Goal: Task Accomplishment & Management: Complete application form

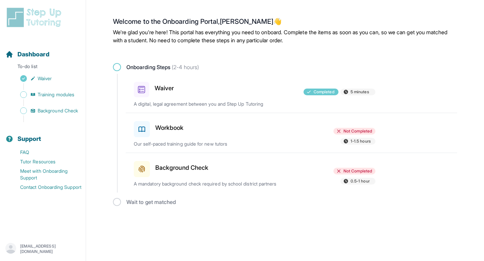
click at [266, 135] on div at bounding box center [254, 128] width 78 height 19
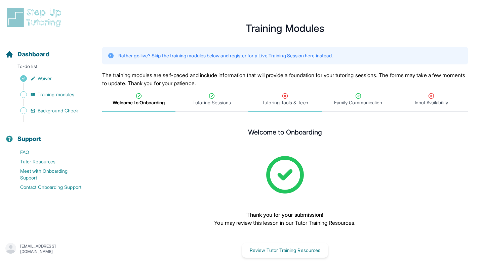
click at [281, 99] on span "Tutoring Tools & Tech" at bounding box center [285, 102] width 46 height 7
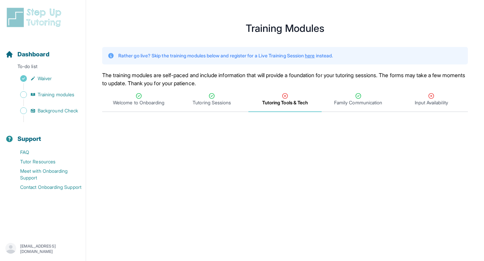
scroll to position [40, 0]
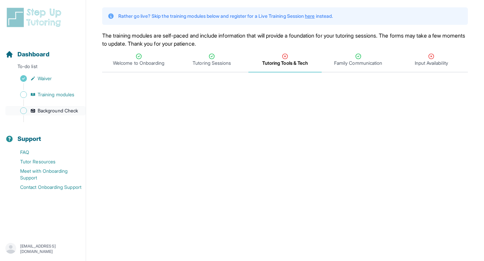
click at [55, 109] on span "Background Check" at bounding box center [58, 111] width 40 height 7
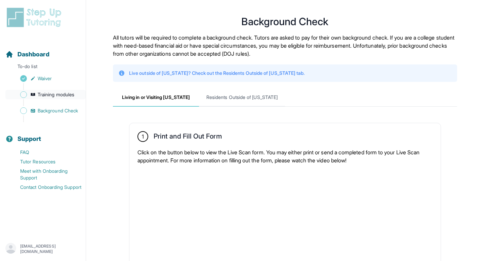
click at [58, 94] on span "Training modules" at bounding box center [56, 94] width 37 height 7
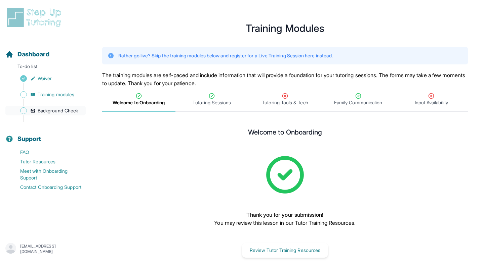
click at [59, 113] on span "Background Check" at bounding box center [58, 111] width 40 height 7
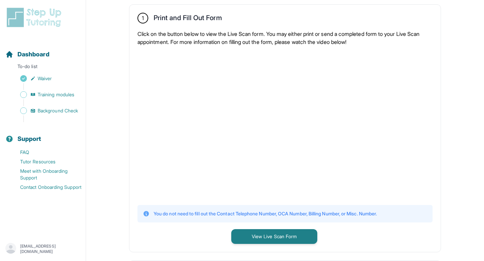
scroll to position [123, 0]
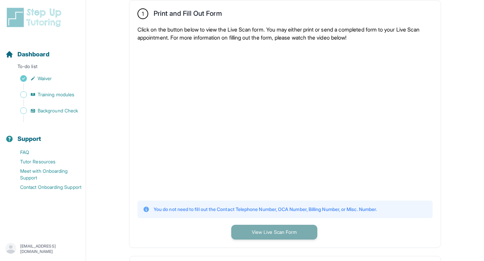
click at [257, 234] on button "View Live Scan Form" at bounding box center [274, 232] width 86 height 15
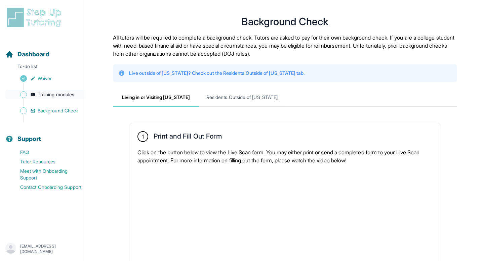
click at [70, 94] on span "Training modules" at bounding box center [56, 94] width 37 height 7
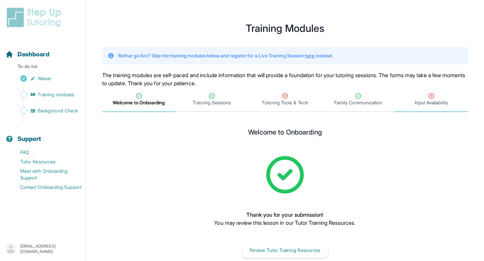
click at [434, 98] on div "Input Availability" at bounding box center [431, 99] width 71 height 13
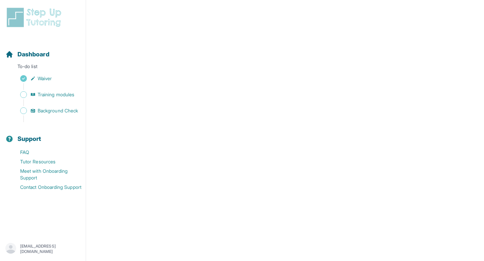
scroll to position [127, 0]
